Goal: Transaction & Acquisition: Purchase product/service

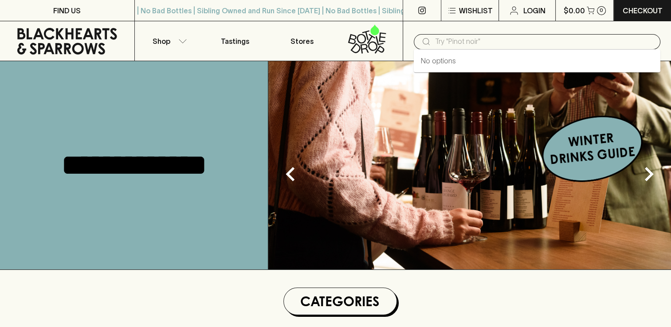
click at [550, 40] on input "text" at bounding box center [544, 42] width 218 height 14
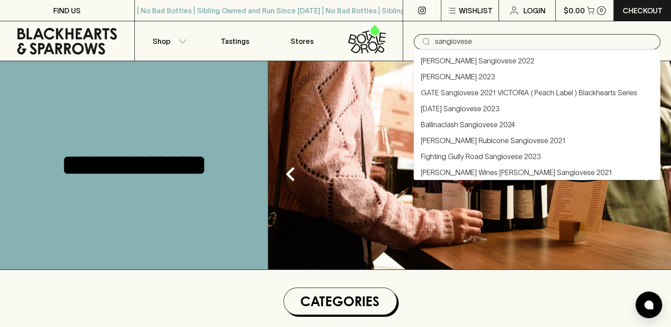
type input "sangiovese"
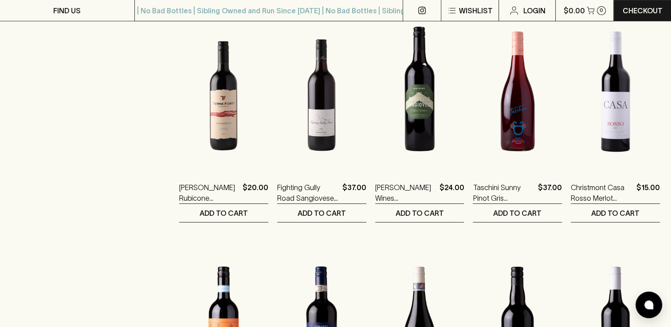
scroll to position [402, 0]
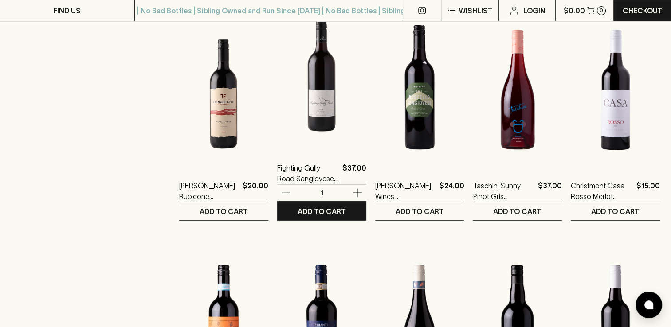
click at [291, 82] on img at bounding box center [321, 71] width 89 height 155
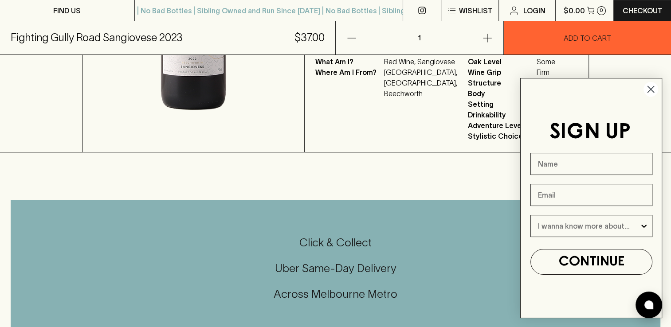
scroll to position [300, 0]
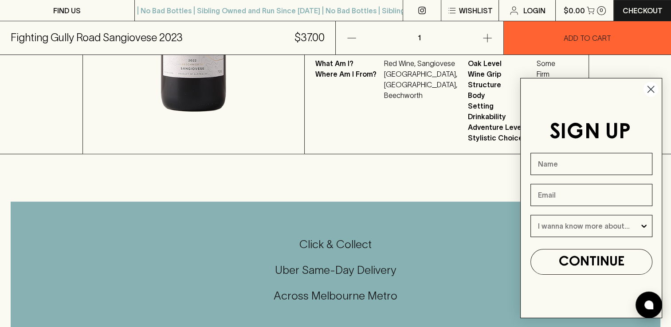
click at [651, 93] on circle "Close dialog" at bounding box center [650, 89] width 15 height 15
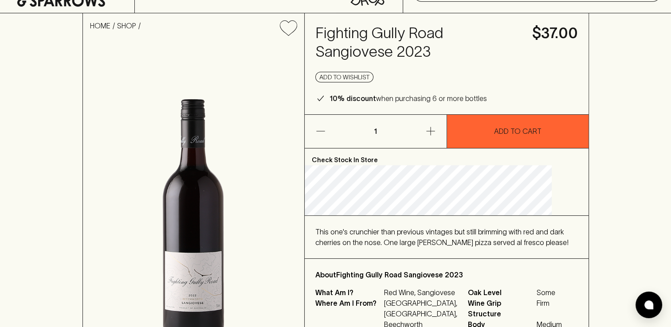
scroll to position [0, 0]
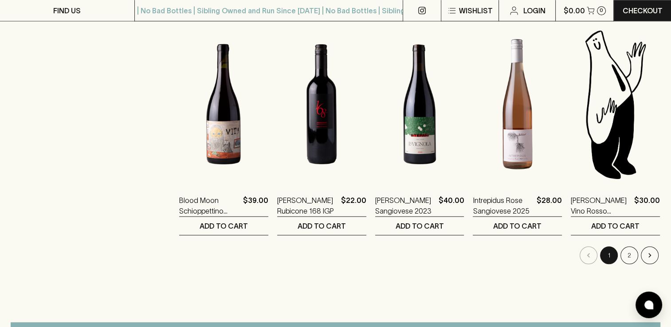
scroll to position [860, 0]
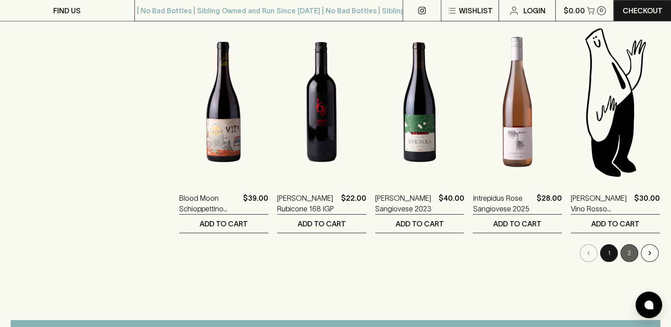
click at [631, 253] on button "2" at bounding box center [629, 253] width 18 height 18
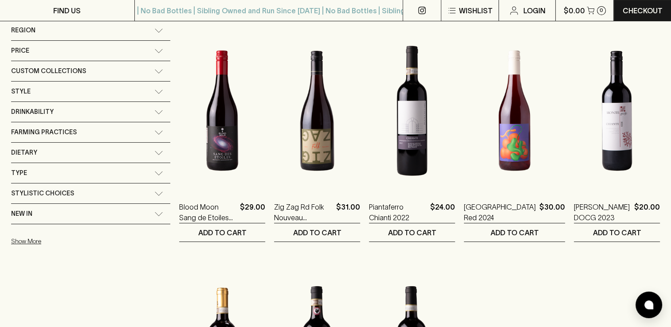
scroll to position [144, 0]
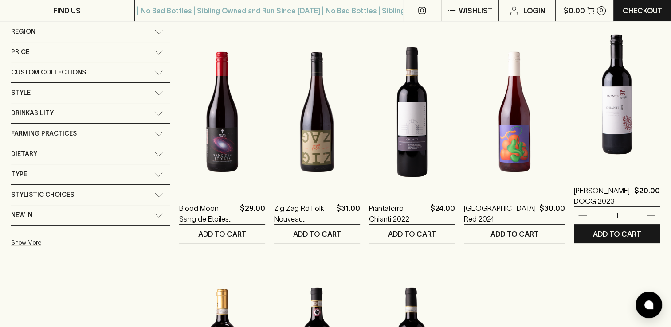
click at [614, 116] on img at bounding box center [617, 94] width 86 height 155
